Goal: Find specific page/section: Find specific page/section

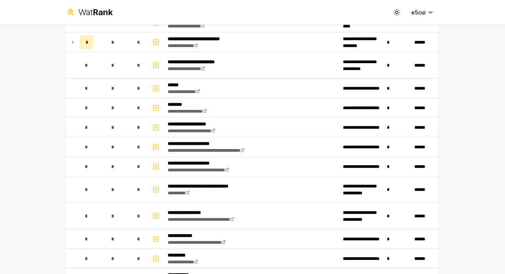
scroll to position [253, 0]
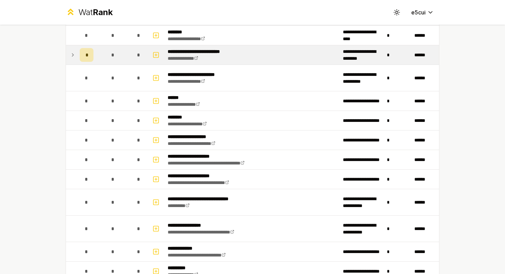
click at [75, 56] on icon at bounding box center [72, 55] width 5 height 8
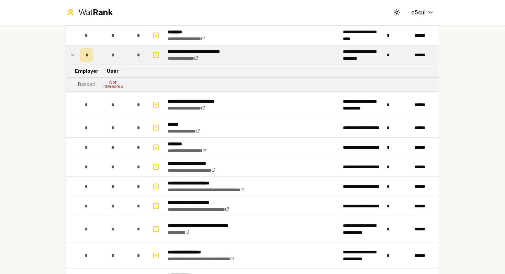
click at [75, 55] on icon at bounding box center [72, 55] width 5 height 8
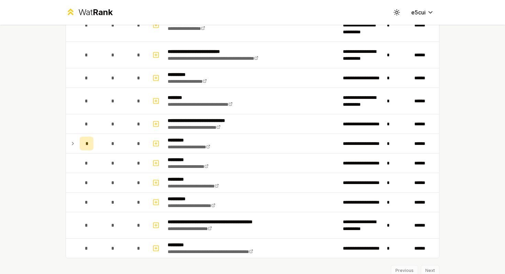
scroll to position [692, 0]
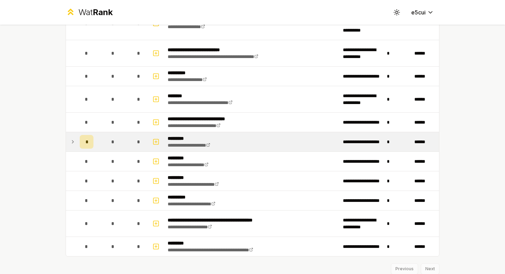
click at [75, 141] on icon at bounding box center [72, 142] width 5 height 8
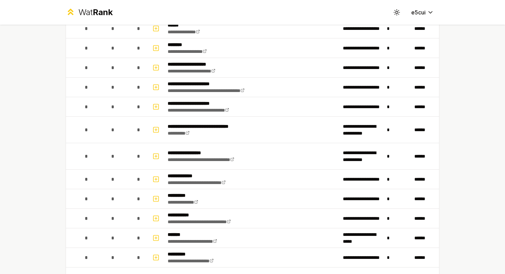
scroll to position [322, 0]
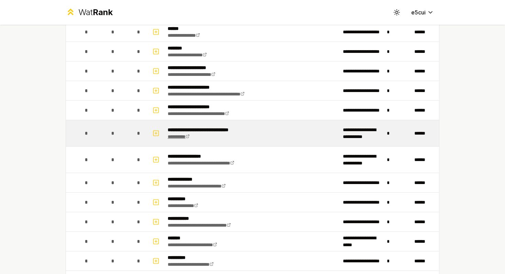
click at [184, 138] on link "*********" at bounding box center [179, 136] width 22 height 5
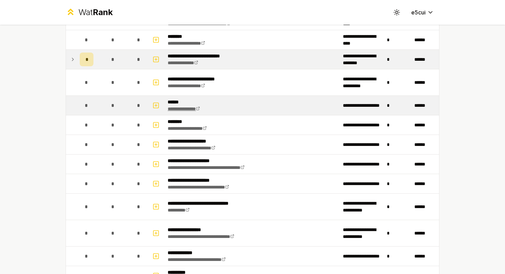
scroll to position [249, 0]
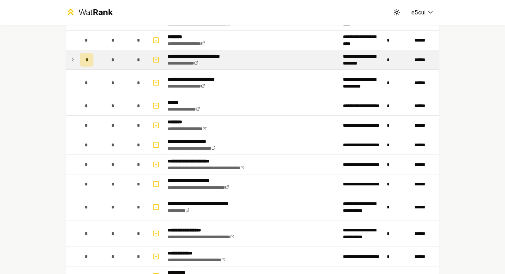
click at [74, 61] on icon at bounding box center [72, 60] width 5 height 8
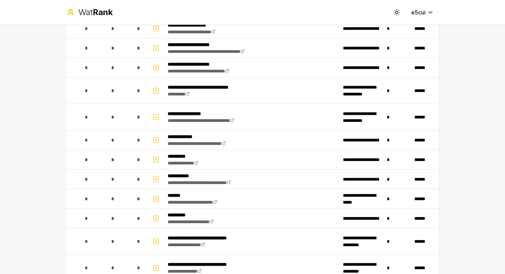
scroll to position [381, 0]
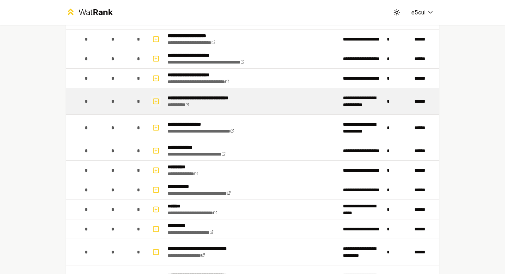
click at [154, 102] on icon "button" at bounding box center [155, 101] width 7 height 8
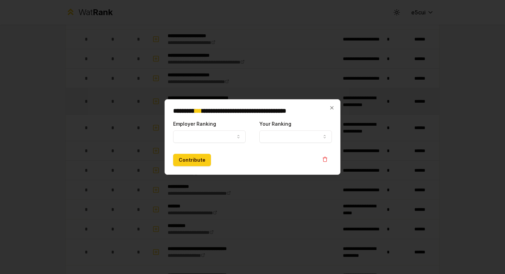
select select
click at [234, 136] on button "Employer Ranking" at bounding box center [209, 136] width 72 height 12
click at [227, 135] on button "Employer Ranking" at bounding box center [209, 136] width 72 height 12
click at [236, 135] on icon "button" at bounding box center [237, 136] width 5 height 5
click at [328, 108] on h2 "**********" at bounding box center [252, 111] width 159 height 6
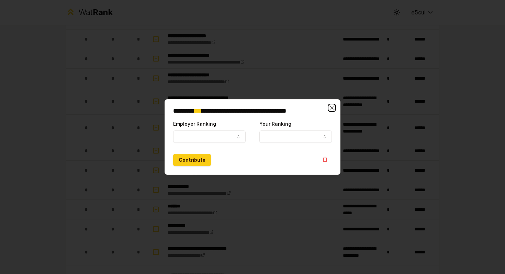
click at [330, 108] on icon "button" at bounding box center [331, 107] width 5 height 5
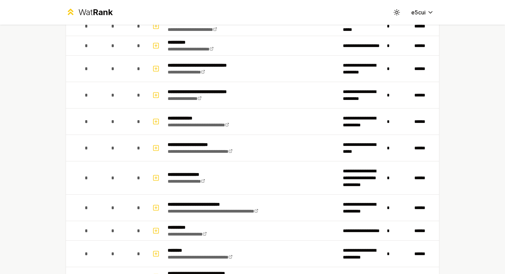
scroll to position [769, 0]
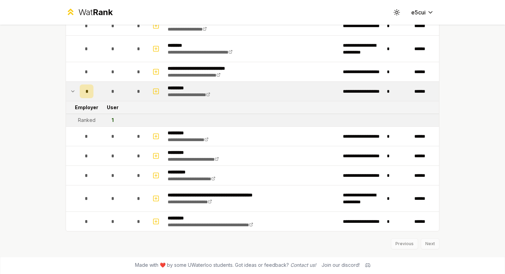
click at [75, 92] on icon at bounding box center [72, 91] width 5 height 8
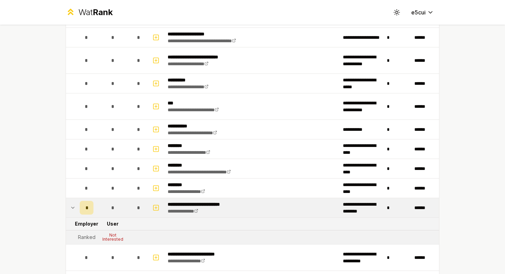
scroll to position [0, 0]
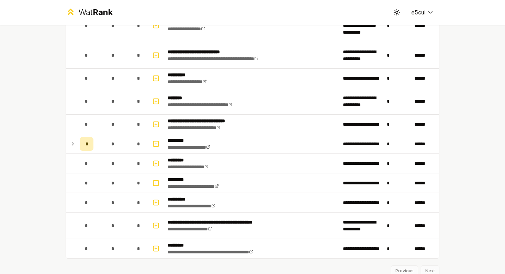
scroll to position [717, 0]
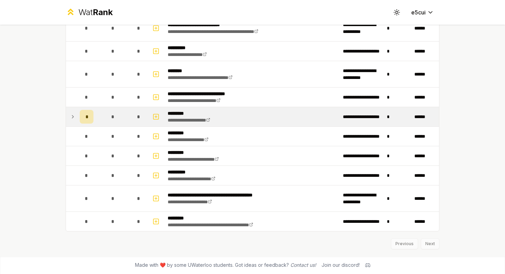
click at [74, 117] on icon at bounding box center [72, 117] width 5 height 8
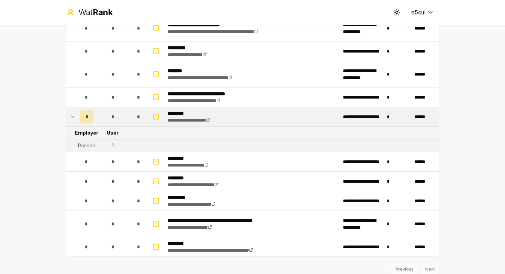
click at [73, 116] on icon at bounding box center [72, 116] width 3 height 1
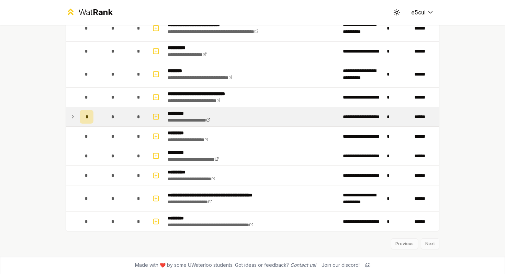
click at [73, 116] on icon at bounding box center [72, 117] width 5 height 8
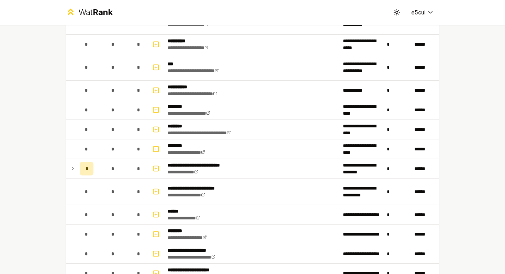
scroll to position [95, 0]
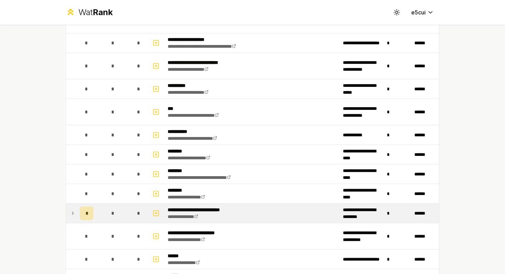
click at [73, 215] on icon at bounding box center [72, 213] width 5 height 8
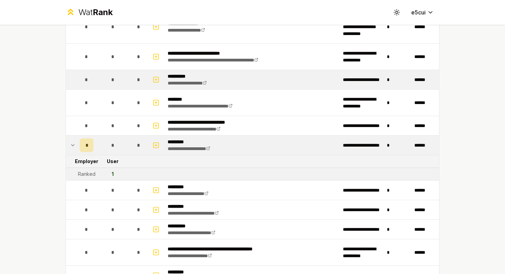
scroll to position [769, 0]
